Goal: Information Seeking & Learning: Learn about a topic

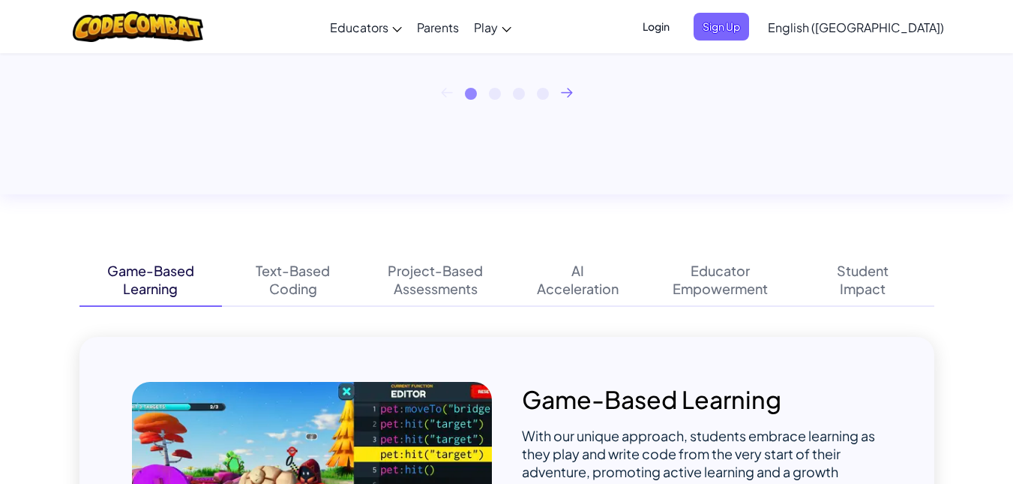
scroll to position [704, 0]
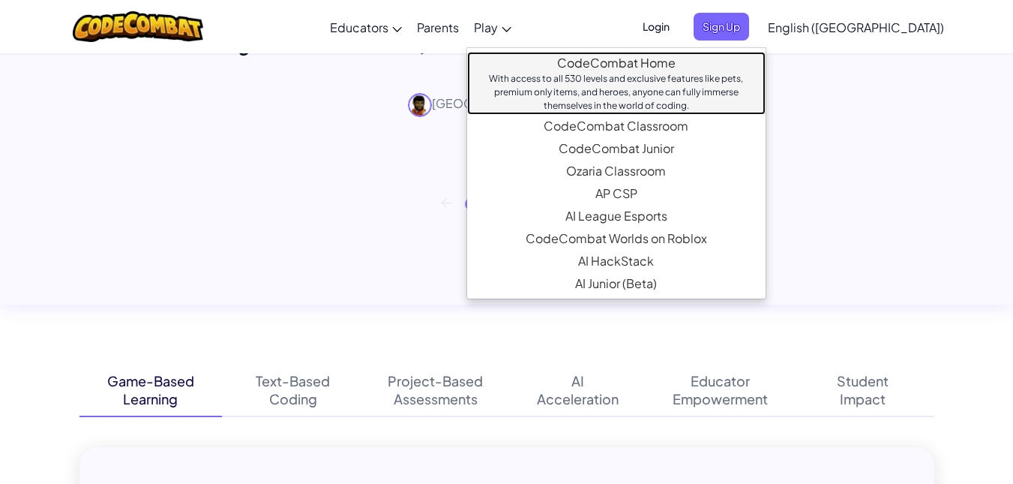
click at [604, 75] on div "With access to all 530 levels and exclusive features like pets, premium only it…" at bounding box center [616, 92] width 268 height 40
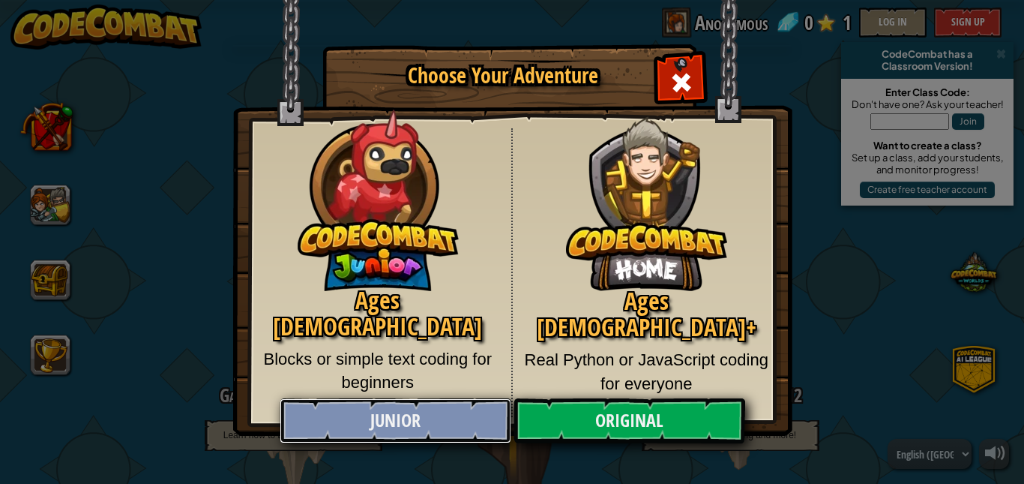
click at [454, 419] on link "Junior" at bounding box center [395, 420] width 231 height 45
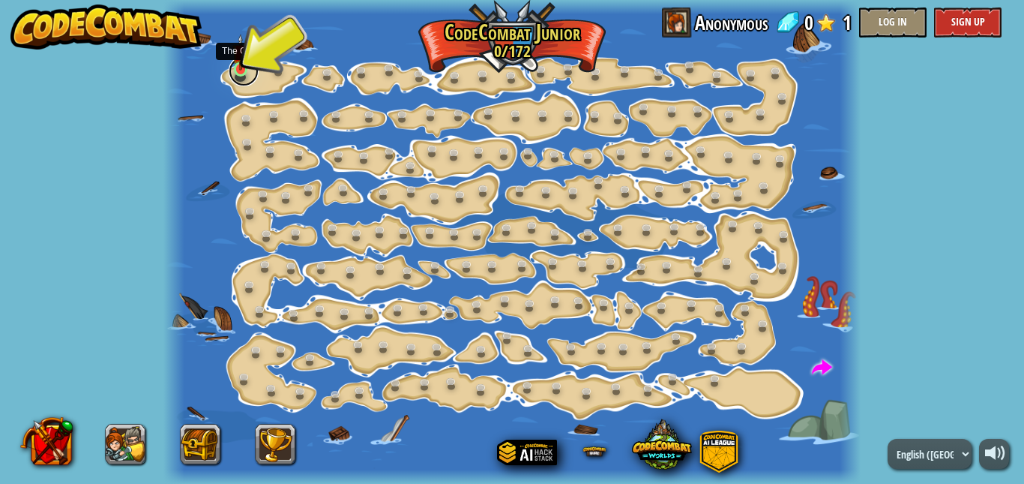
click at [253, 76] on link at bounding box center [244, 71] width 30 height 30
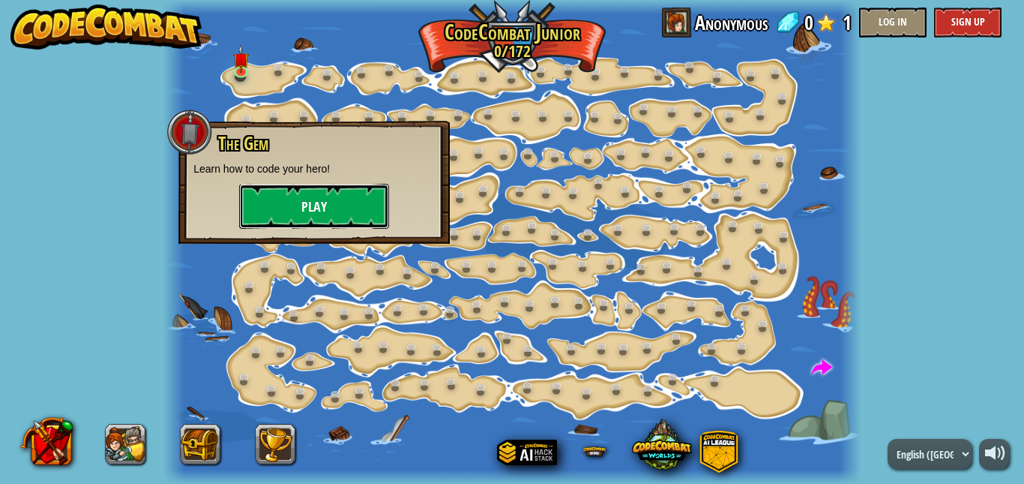
click at [320, 196] on button "Play" at bounding box center [314, 206] width 150 height 45
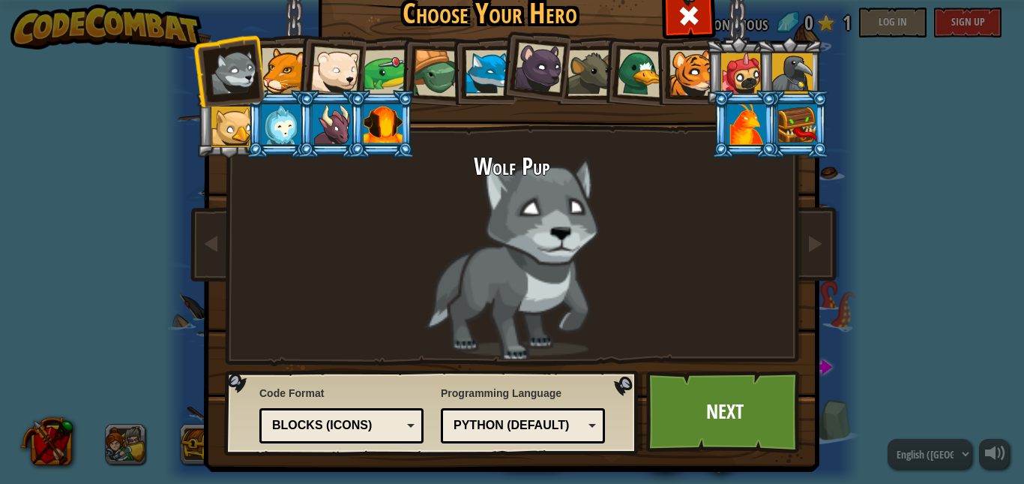
click at [541, 435] on div "Python (Default)" at bounding box center [523, 425] width 145 height 23
